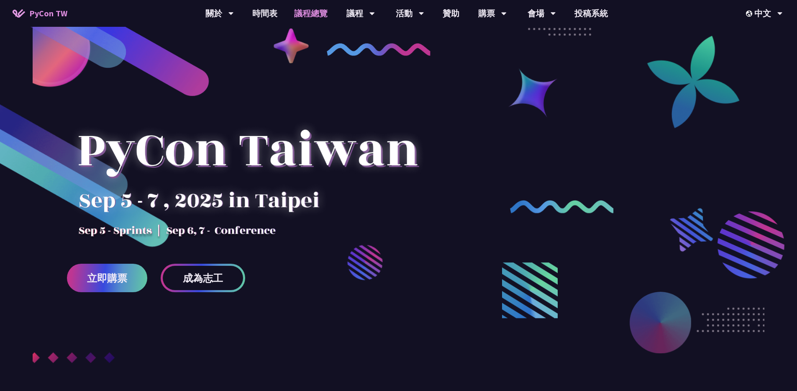
click at [320, 15] on link "議程總覽" at bounding box center [311, 13] width 50 height 27
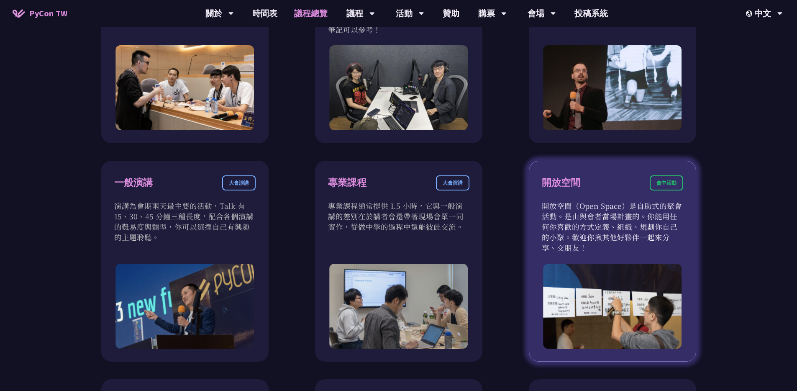
scroll to position [490, 0]
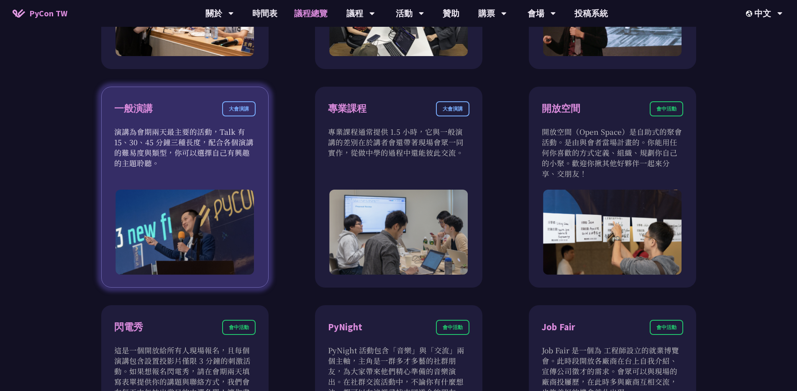
click at [222, 116] on div "大會演講" at bounding box center [238, 108] width 33 height 15
click at [235, 111] on div "大會演講" at bounding box center [238, 108] width 33 height 15
click at [148, 116] on div "一般演講" at bounding box center [133, 108] width 38 height 15
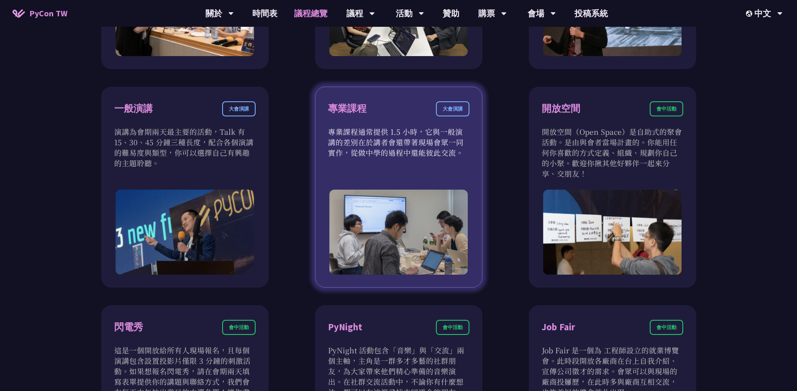
scroll to position [209, 0]
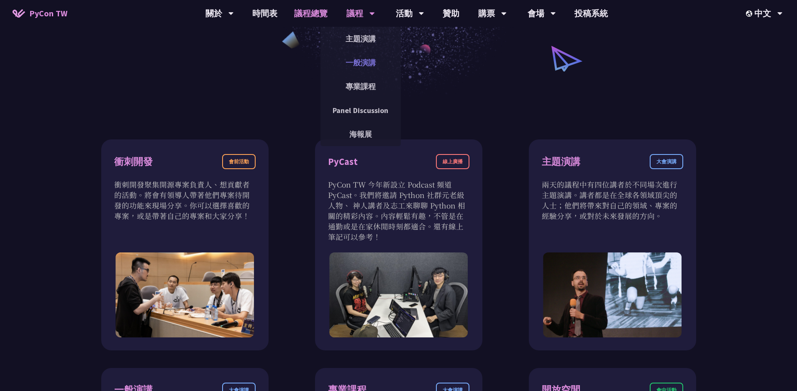
click at [357, 56] on link "一般演講" at bounding box center [360, 63] width 80 height 20
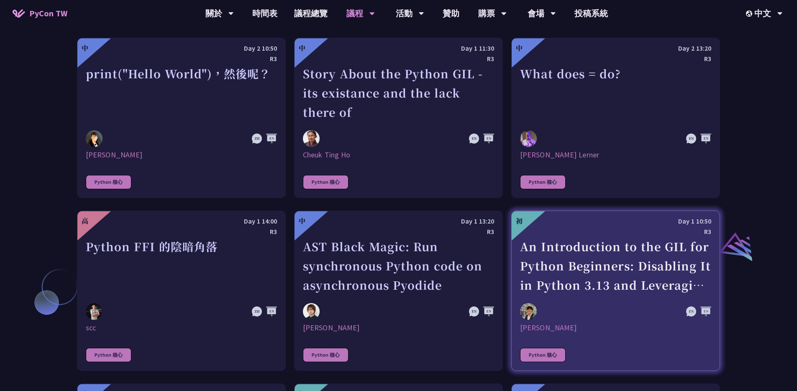
scroll to position [1029, 0]
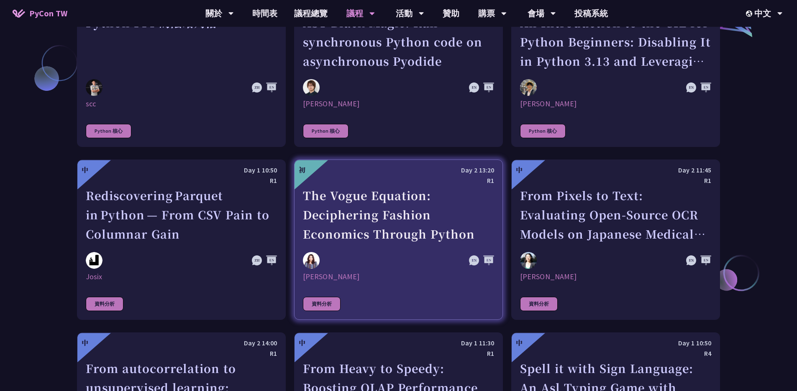
click at [378, 212] on div "The Vogue Equation: Deciphering Fashion Economics Through Python" at bounding box center [398, 215] width 191 height 58
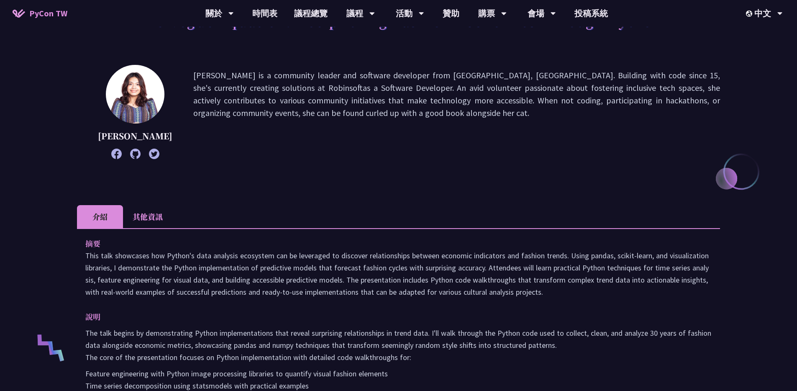
scroll to position [81, 0]
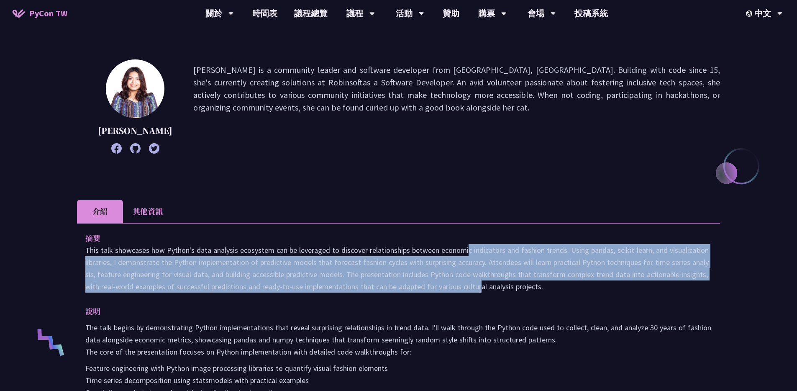
drag, startPoint x: 388, startPoint y: 253, endPoint x: 400, endPoint y: 293, distance: 41.3
click at [399, 292] on p "This talk showcases how Python's data analysis ecosystem can be leveraged to di…" at bounding box center [398, 268] width 626 height 49
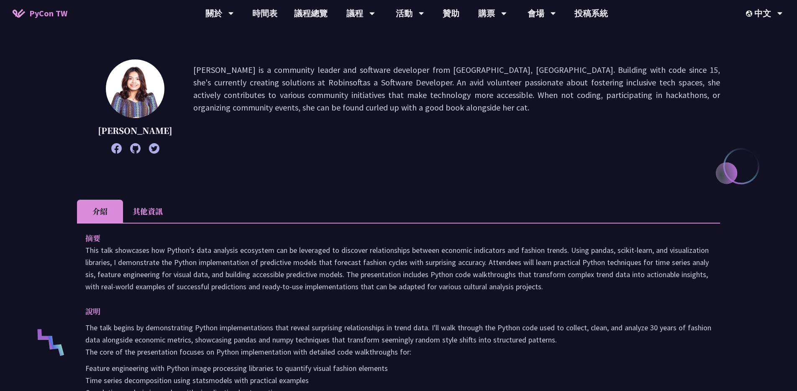
click at [400, 293] on div "摘要 This talk showcases how Python's data analysis ecosystem can be leveraged to…" at bounding box center [398, 358] width 643 height 273
click at [161, 207] on li "其他資訊" at bounding box center [147, 210] width 49 height 23
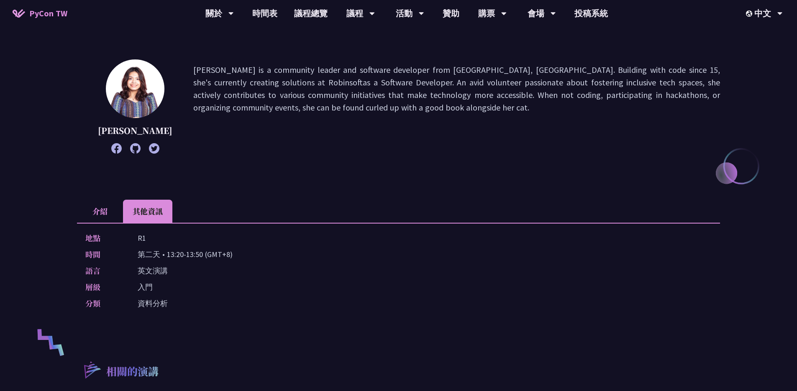
click at [77, 205] on li "介紹" at bounding box center [100, 210] width 46 height 23
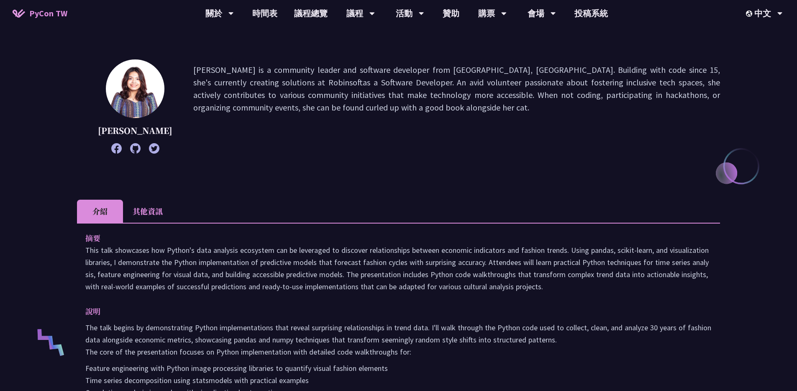
click at [281, 180] on div "The Vogue Equation: Deciphering Fashion Economics Through Python [PERSON_NAME] …" at bounding box center [398, 356] width 643 height 790
